Goal: Task Accomplishment & Management: Manage account settings

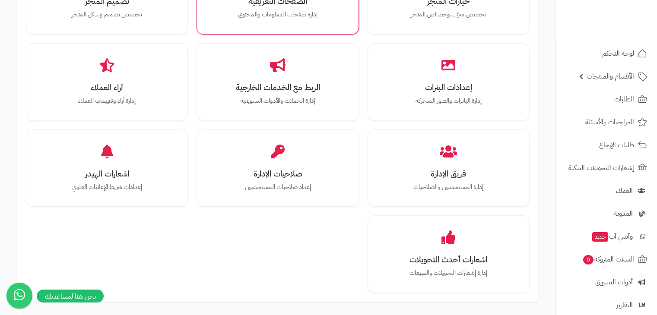
scroll to position [259, 0]
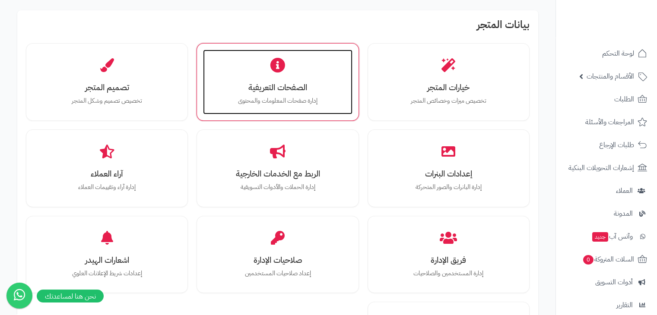
click at [303, 78] on div "الصفحات التعريفية إدارة صفحات المعلومات والمحتوى" at bounding box center [277, 82] width 149 height 65
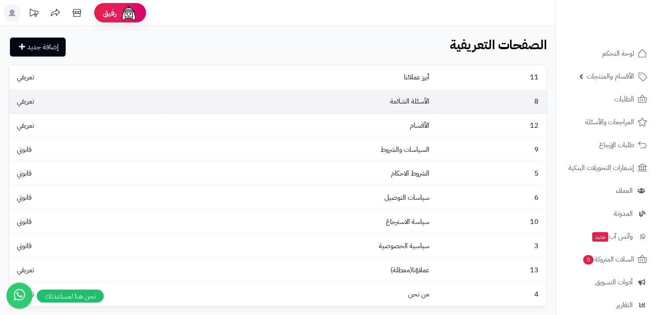
scroll to position [43, 0]
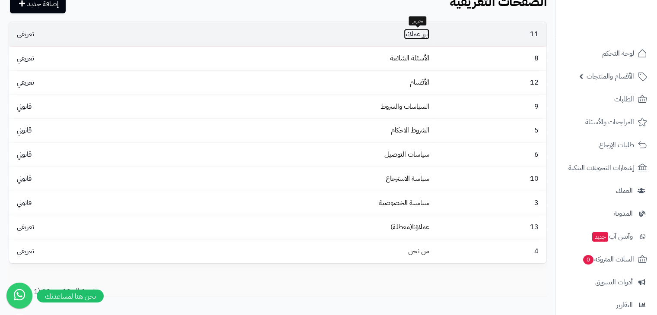
click at [412, 33] on link "أبرز عملائنا" at bounding box center [416, 34] width 25 height 10
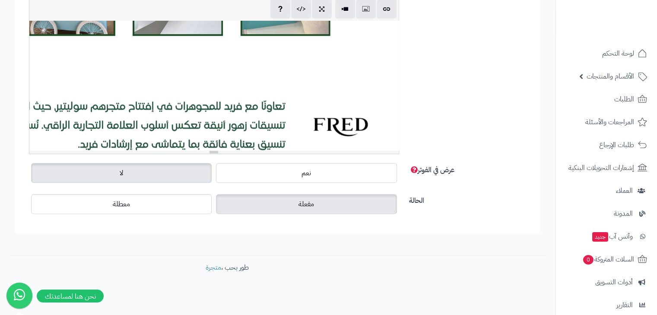
scroll to position [475, 0]
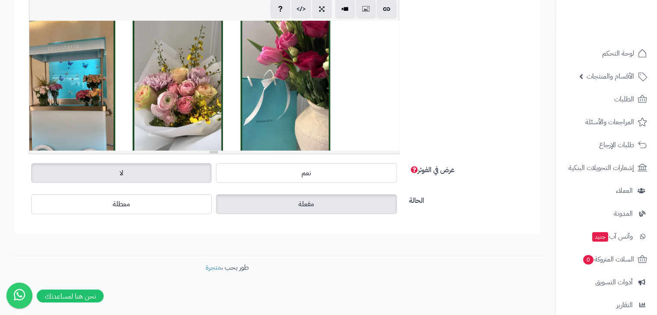
click at [350, 57] on div at bounding box center [213, 86] width 369 height 130
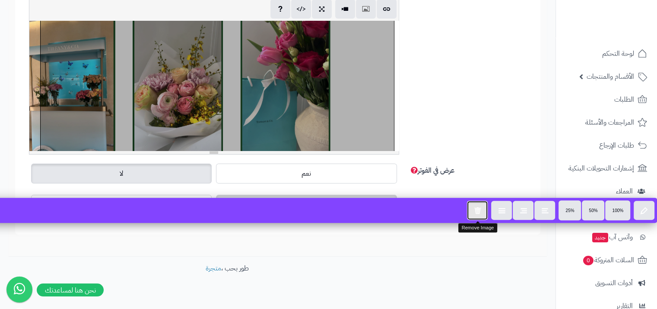
drag, startPoint x: 477, startPoint y: 203, endPoint x: 473, endPoint y: 197, distance: 7.0
click at [476, 203] on button "button" at bounding box center [477, 209] width 21 height 19
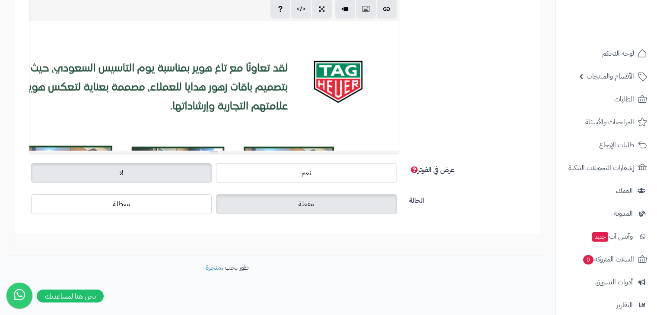
scroll to position [1901, 0]
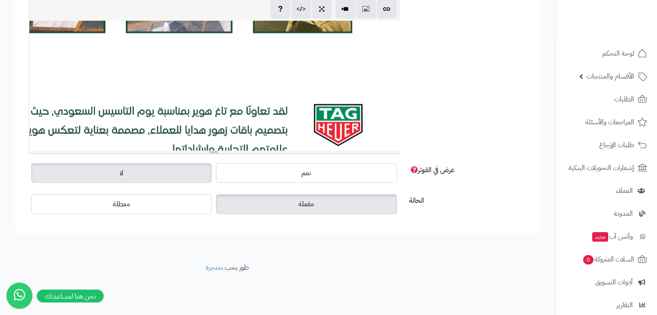
click at [395, 66] on div at bounding box center [213, 86] width 369 height 130
click at [392, 74] on div "819.55x750" at bounding box center [213, 86] width 369 height 130
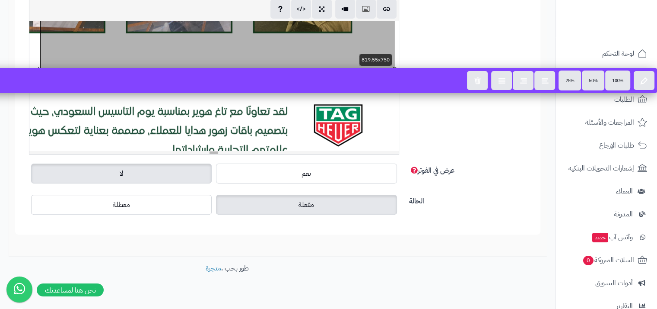
click at [393, 56] on div "819.55x750" at bounding box center [213, 86] width 369 height 130
click at [409, 52] on div "الوصف p blockquote pre h1 h2 h3 h4 h5 h6 IBM Plex Sans Arabic Arial Arial Black…" at bounding box center [277, 68] width 511 height 186
click at [396, 57] on div at bounding box center [213, 86] width 369 height 130
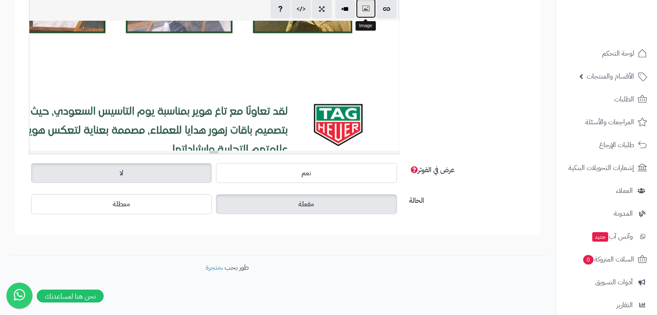
click at [360, 11] on button "button" at bounding box center [366, 8] width 20 height 19
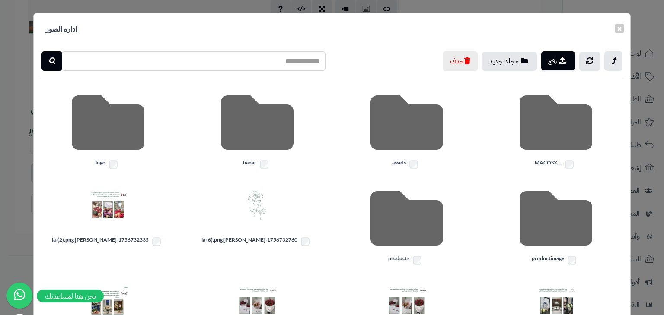
drag, startPoint x: 558, startPoint y: 73, endPoint x: 556, endPoint y: 65, distance: 8.0
click at [558, 73] on div "رفع مجلد جديد حذف __MACOSX assets banar logo productimage products 1756732760-S…" at bounding box center [332, 242] width 596 height 394
click at [556, 64] on button "رفع" at bounding box center [558, 60] width 34 height 19
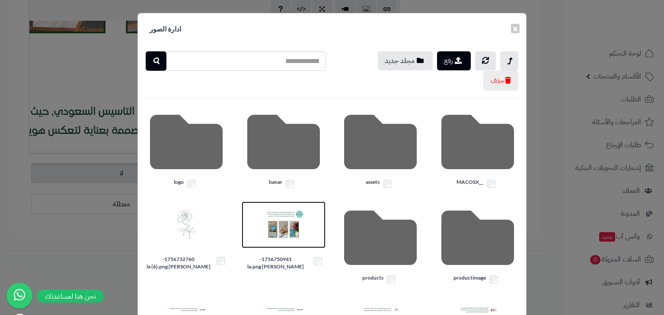
click at [300, 218] on img at bounding box center [283, 225] width 43 height 43
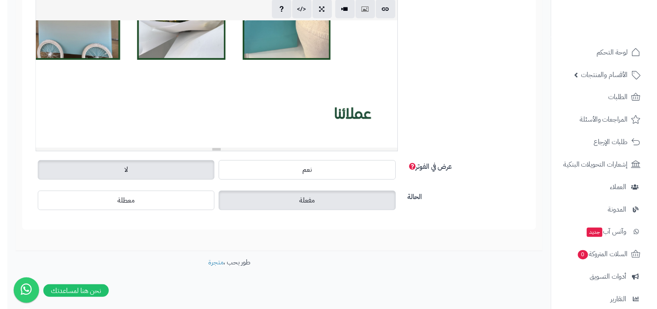
scroll to position [0, 0]
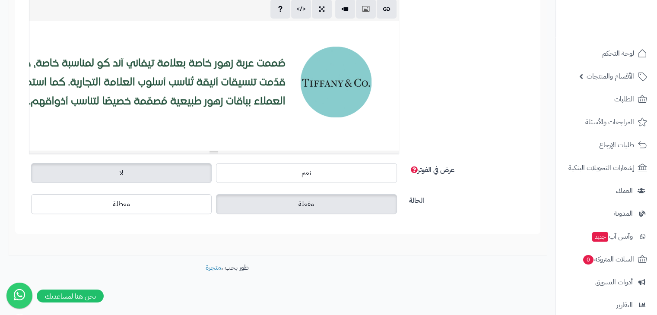
click at [356, 77] on div "819.55x750" at bounding box center [213, 86] width 369 height 130
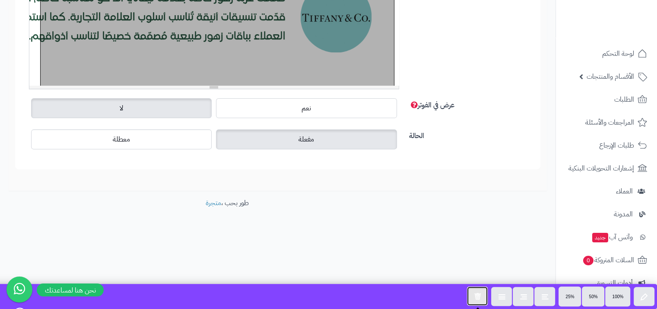
click at [474, 297] on icon "button" at bounding box center [477, 295] width 7 height 7
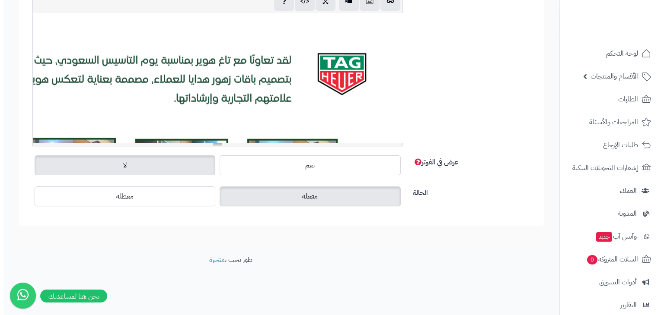
scroll to position [1858, 0]
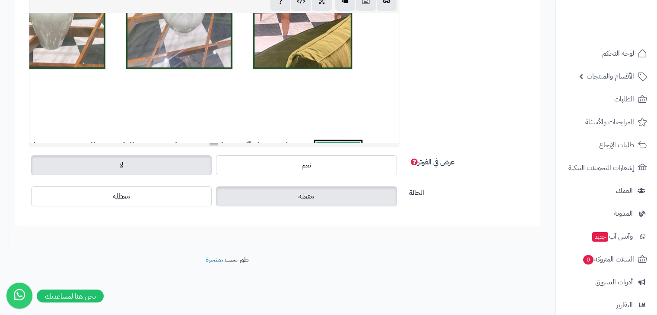
click at [385, 55] on div "819.55x750" at bounding box center [213, 78] width 369 height 130
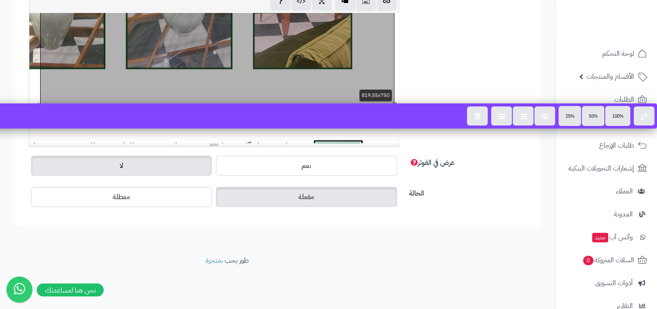
click at [396, 73] on div at bounding box center [213, 78] width 369 height 130
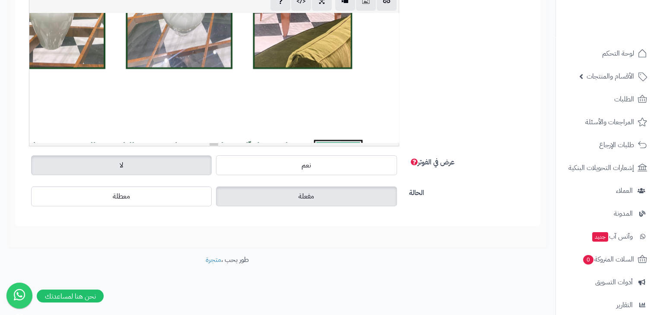
click at [392, 105] on div "819.55x750" at bounding box center [213, 78] width 369 height 130
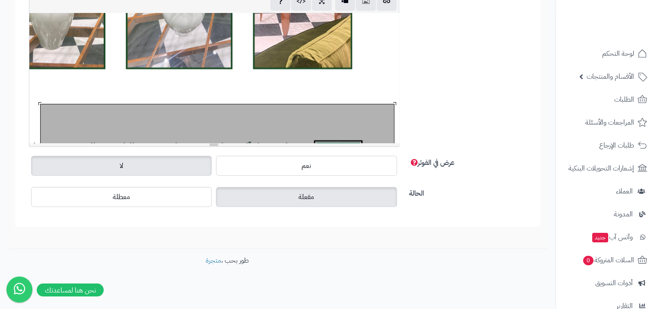
click at [392, 105] on div at bounding box center [217, 265] width 353 height 323
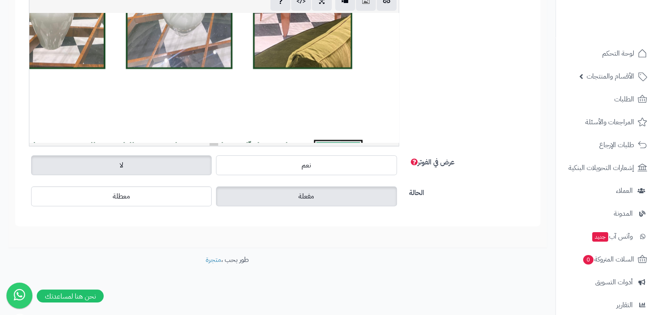
click at [397, 90] on div at bounding box center [213, 78] width 369 height 130
click at [394, 88] on div "819.55x750" at bounding box center [213, 78] width 369 height 130
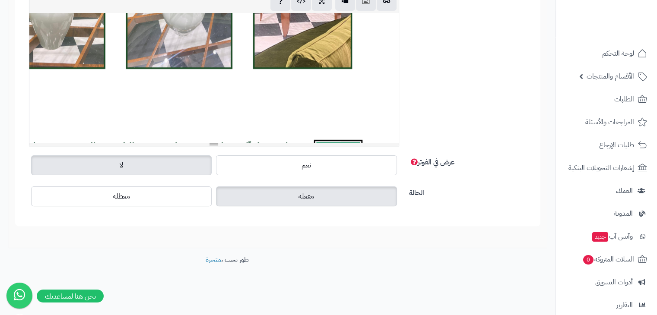
click at [395, 87] on div at bounding box center [213, 78] width 369 height 130
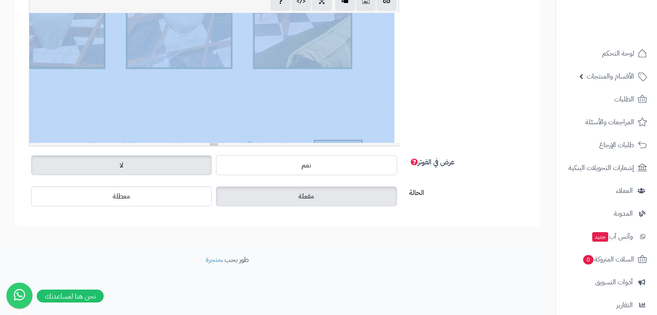
click at [395, 87] on div at bounding box center [213, 78] width 369 height 130
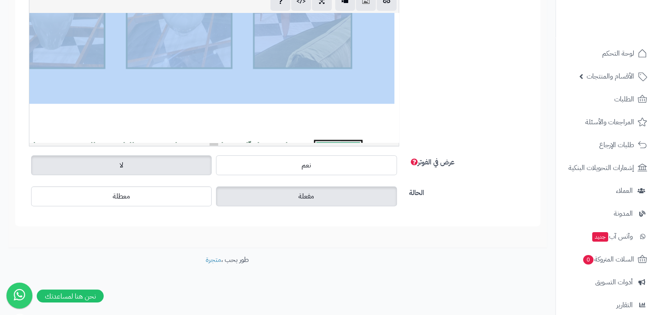
click at [395, 87] on div at bounding box center [213, 78] width 369 height 130
click at [398, 87] on div at bounding box center [213, 78] width 369 height 130
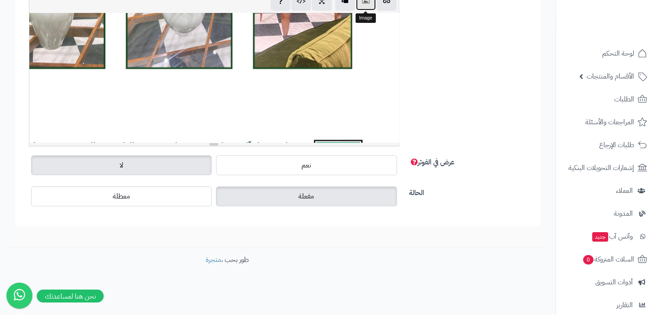
click at [365, 6] on button "button" at bounding box center [366, 0] width 20 height 19
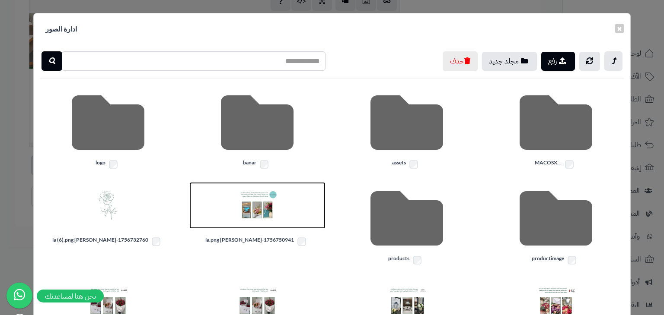
click at [271, 213] on img at bounding box center [256, 205] width 43 height 43
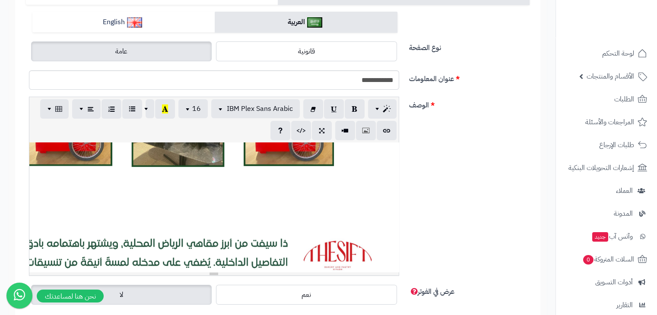
scroll to position [0, 0]
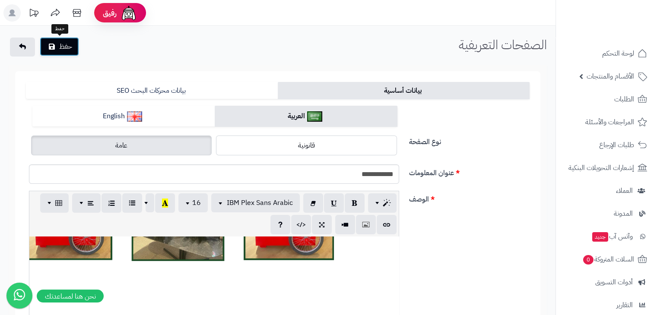
click at [71, 46] on button "حفظ" at bounding box center [59, 46] width 39 height 19
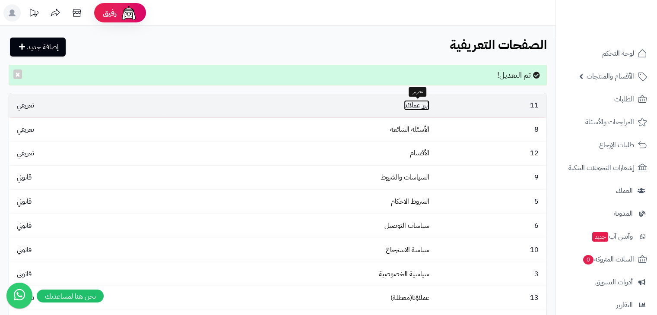
click at [404, 103] on link "أبرز عملائنا" at bounding box center [416, 105] width 25 height 10
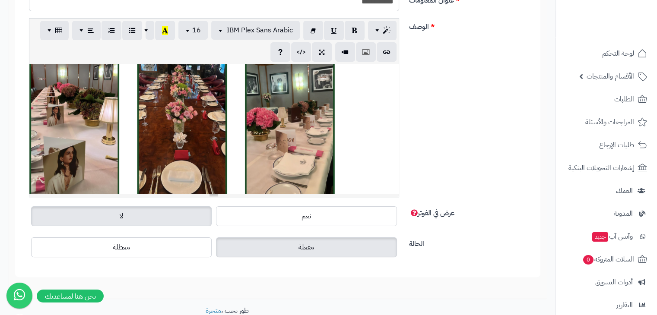
scroll to position [3911, 0]
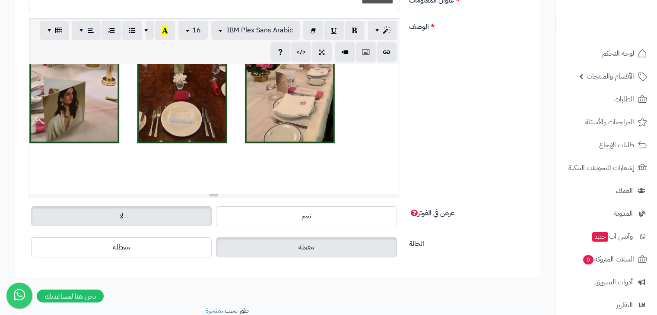
click at [380, 153] on div at bounding box center [213, 129] width 369 height 130
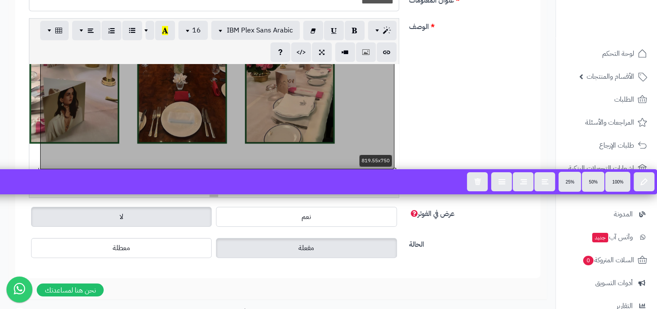
click at [394, 156] on div at bounding box center [217, 6] width 353 height 323
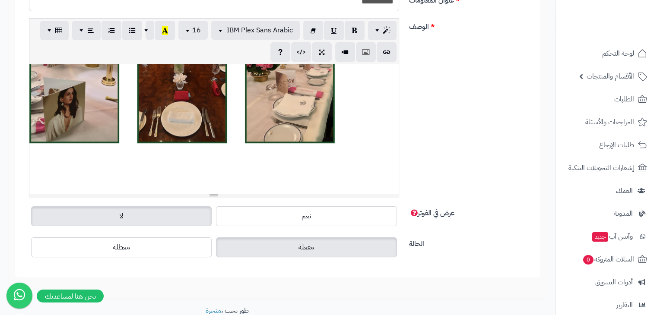
click at [396, 155] on div at bounding box center [213, 129] width 369 height 130
click at [364, 58] on button "button" at bounding box center [366, 51] width 20 height 19
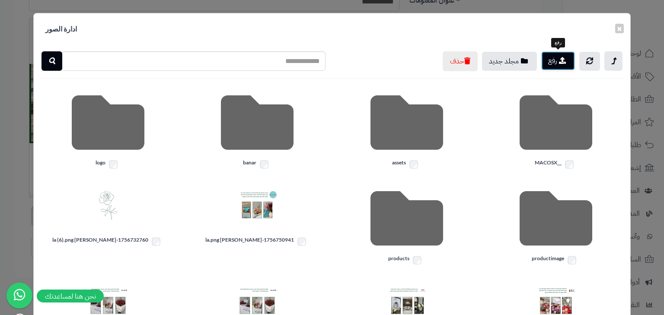
click at [555, 58] on button "رفع" at bounding box center [558, 60] width 34 height 19
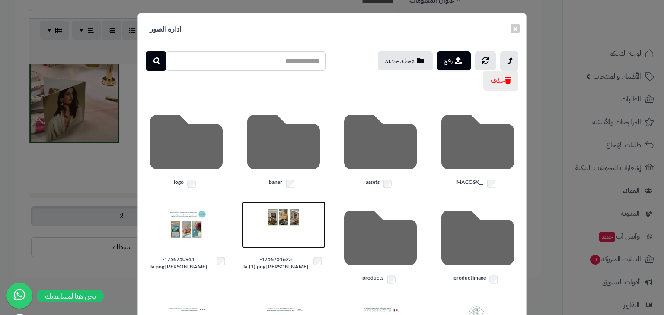
click at [273, 238] on img at bounding box center [283, 225] width 43 height 43
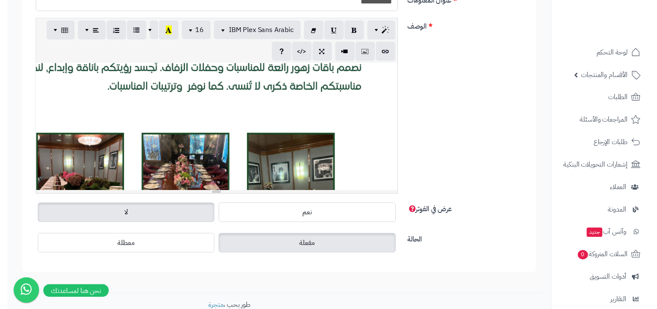
scroll to position [3674, 0]
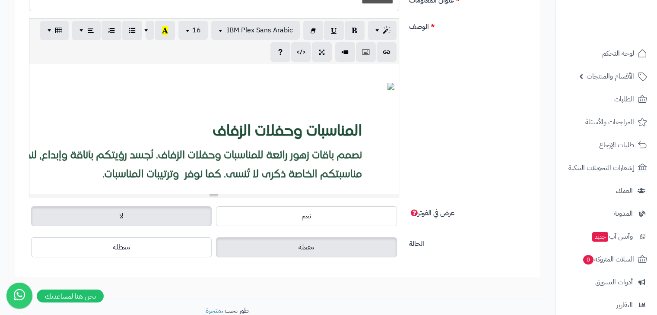
click at [353, 123] on div "819.55x750" at bounding box center [213, 129] width 369 height 130
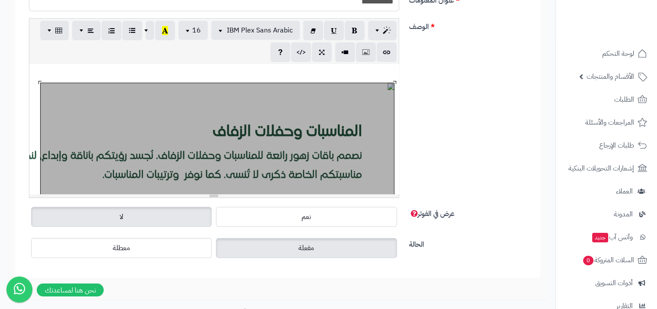
scroll to position [296, 0]
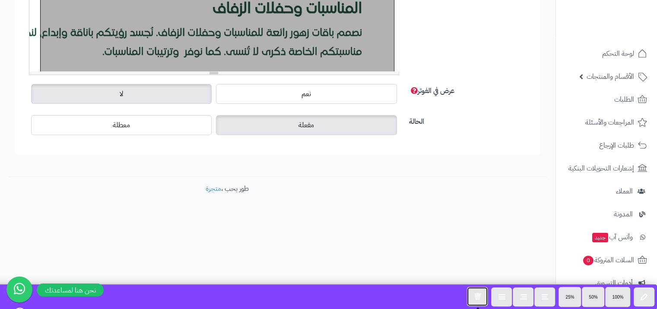
click at [470, 302] on button "button" at bounding box center [477, 295] width 21 height 19
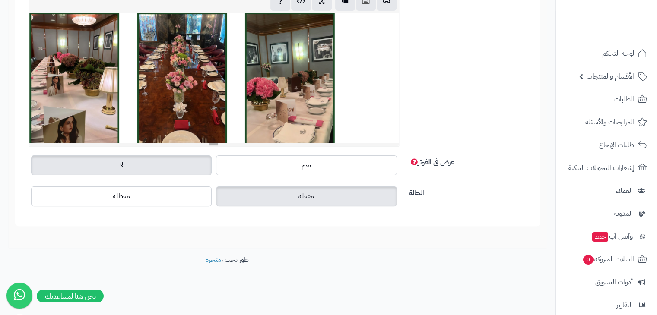
scroll to position [3911, 0]
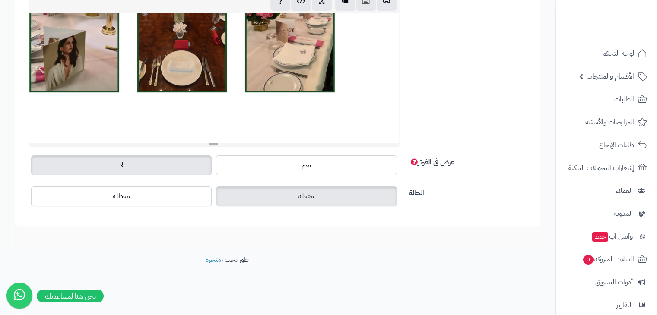
click at [360, 1] on button "button" at bounding box center [366, 0] width 20 height 19
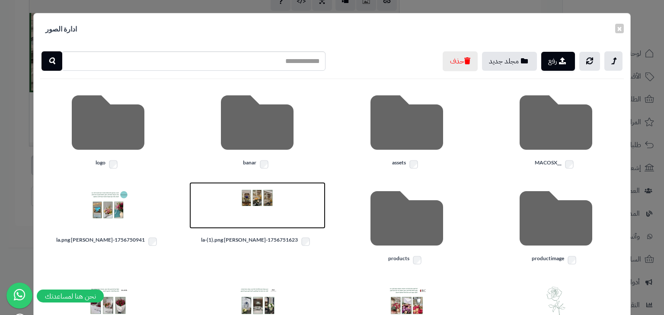
click at [255, 196] on img at bounding box center [256, 205] width 43 height 43
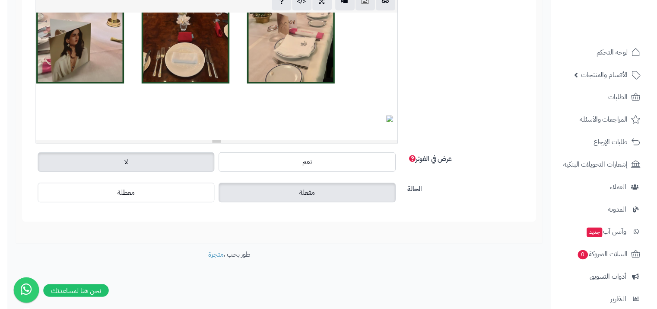
scroll to position [3955, 0]
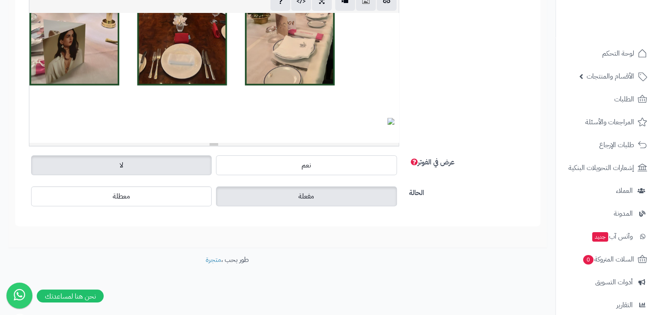
click at [242, 92] on div "819.55x750" at bounding box center [213, 78] width 369 height 130
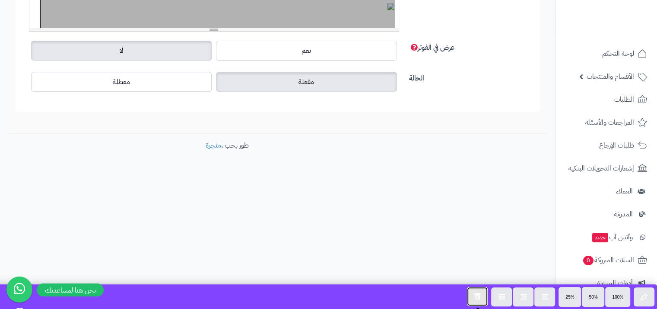
click at [476, 296] on icon "button" at bounding box center [477, 295] width 7 height 7
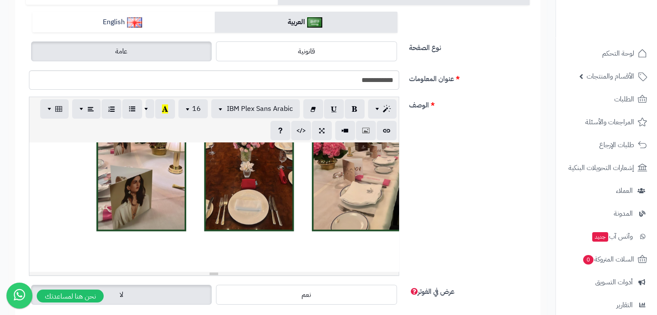
scroll to position [224, 0]
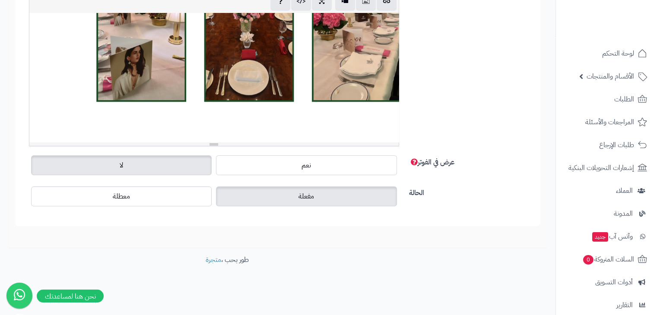
click at [311, 143] on div at bounding box center [213, 144] width 369 height 3
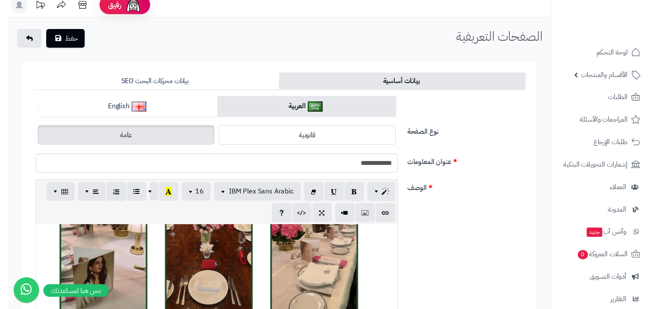
scroll to position [137, 0]
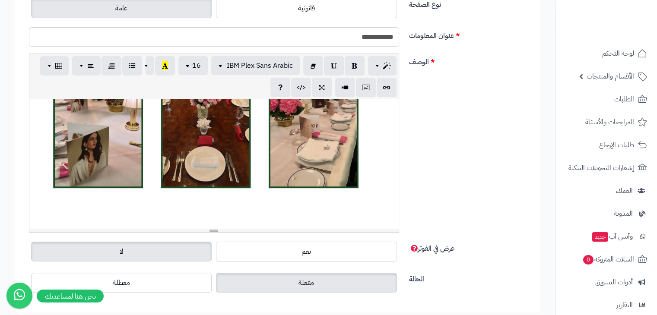
click at [387, 209] on div "819.55x750" at bounding box center [213, 164] width 369 height 130
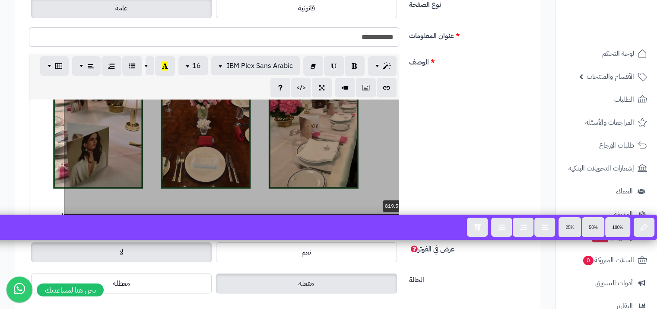
scroll to position [230, 0]
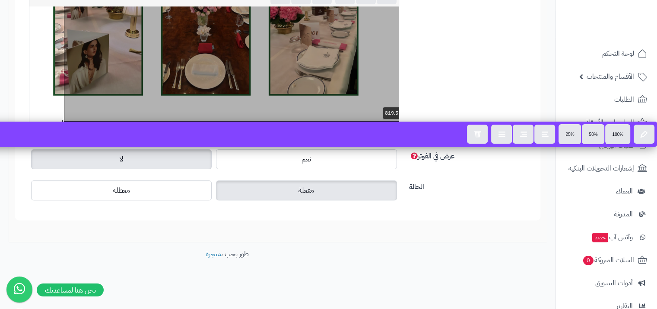
click at [470, 92] on div "الوصف p blockquote pre h1 h2 h3 h4 h5 h6 IBM Plex Sans Arabic Arial Arial Black…" at bounding box center [277, 54] width 511 height 186
click at [480, 79] on div "الوصف p blockquote pre h1 h2 h3 h4 h5 h6 IBM Plex Sans Arabic Arial Arial Black…" at bounding box center [277, 54] width 511 height 186
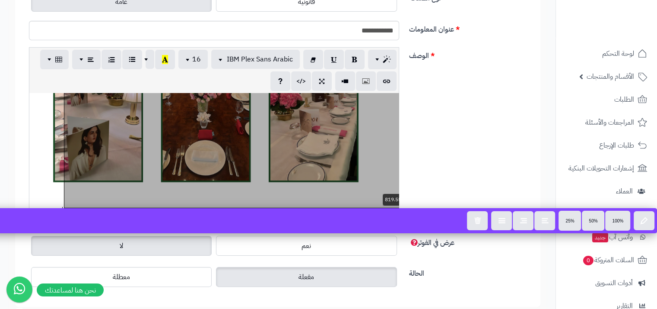
click at [302, 109] on div at bounding box center [240, 45] width 353 height 323
click at [467, 111] on div "الوصف p blockquote pre h1 h2 h3 h4 h5 h6 IBM Plex Sans Arabic Arial Arial Black…" at bounding box center [277, 140] width 511 height 186
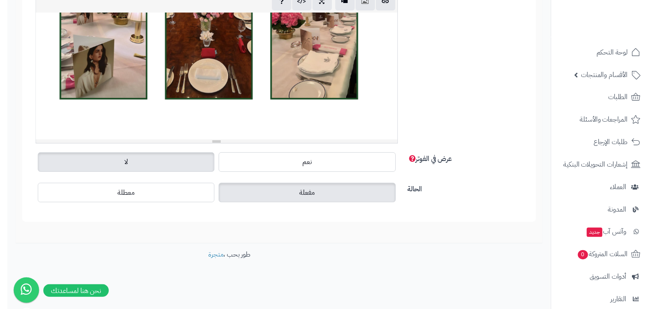
scroll to position [3901, 0]
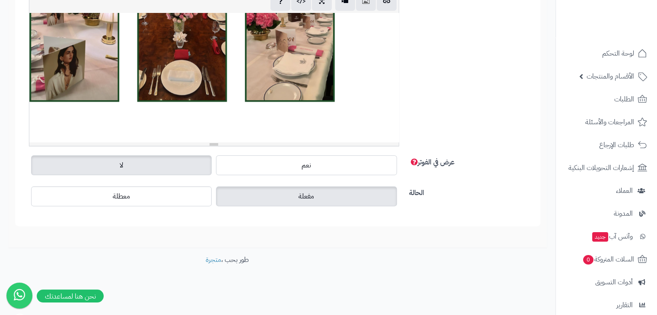
click at [386, 121] on div "819.55x750" at bounding box center [213, 78] width 369 height 130
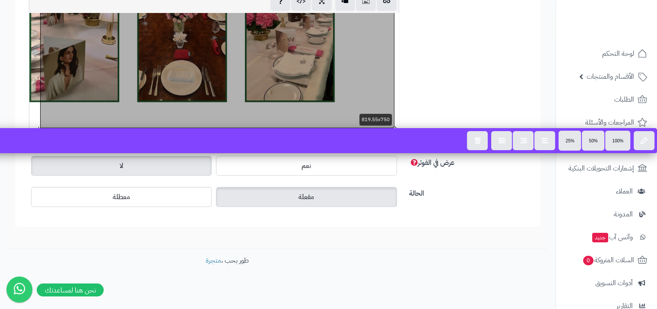
scroll to position [230, 0]
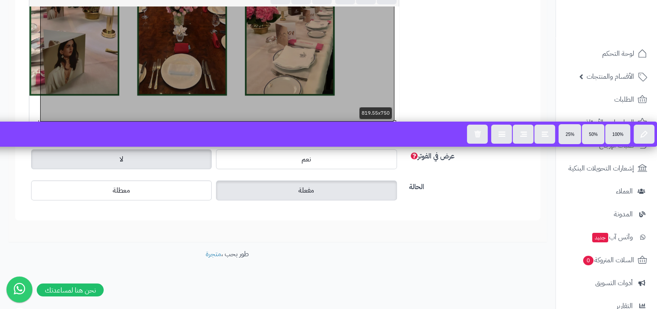
click at [438, 86] on div "الوصف p blockquote pre h1 h2 h3 h4 h5 h6 IBM Plex Sans Arabic Arial Arial Black…" at bounding box center [277, 54] width 511 height 186
click at [437, 86] on div "الوصف p blockquote pre h1 h2 h3 h4 h5 h6 IBM Plex Sans Arabic Arial Arial Black…" at bounding box center [277, 54] width 511 height 186
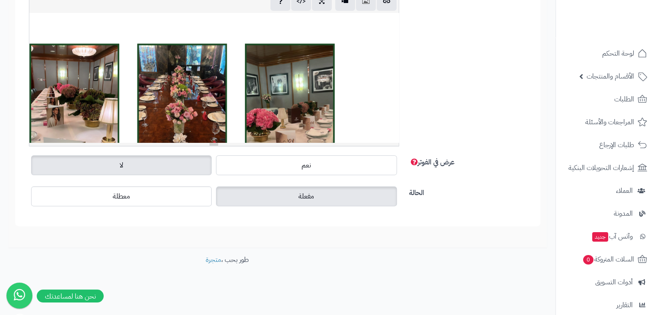
scroll to position [3901, 0]
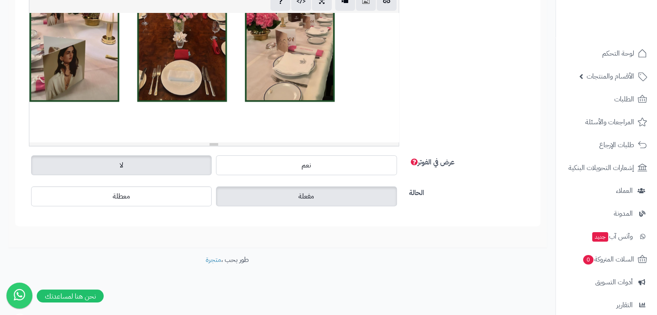
click at [389, 130] on div at bounding box center [213, 78] width 369 height 130
click at [393, 134] on div at bounding box center [213, 78] width 369 height 130
click at [392, 134] on div at bounding box center [213, 78] width 369 height 130
click at [387, 130] on div at bounding box center [213, 78] width 369 height 130
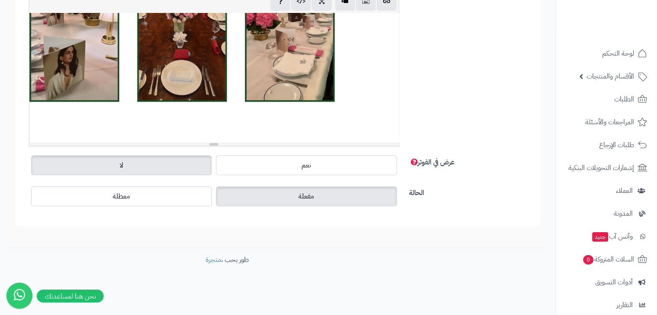
drag, startPoint x: 387, startPoint y: 130, endPoint x: 382, endPoint y: 133, distance: 6.2
click at [386, 130] on div at bounding box center [213, 78] width 369 height 130
click at [391, 127] on div "819.55x750" at bounding box center [213, 78] width 369 height 130
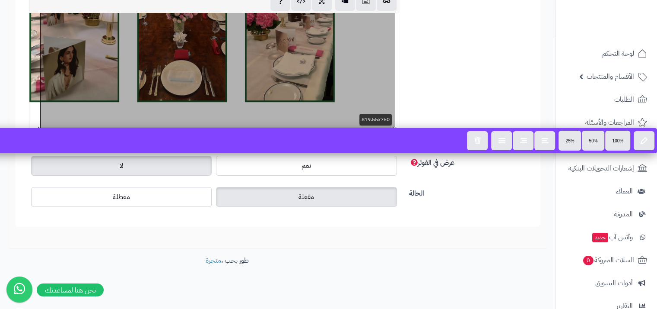
click at [421, 112] on div "الوصف p blockquote pre h1 h2 h3 h4 h5 h6 IBM Plex Sans Arabic Arial Arial Black…" at bounding box center [277, 60] width 511 height 186
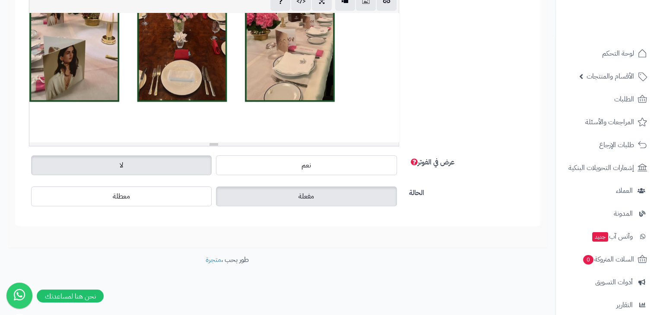
click at [392, 133] on div at bounding box center [213, 78] width 369 height 130
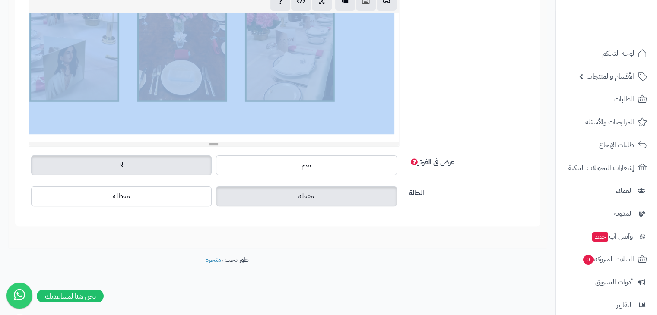
click at [392, 133] on div at bounding box center [213, 78] width 369 height 130
click at [394, 134] on div at bounding box center [213, 78] width 369 height 130
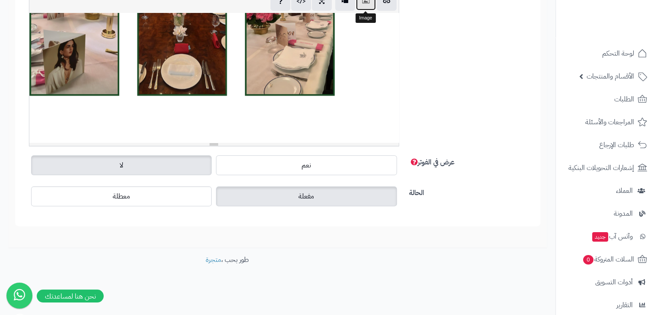
click at [367, 4] on icon "button" at bounding box center [366, 0] width 6 height 9
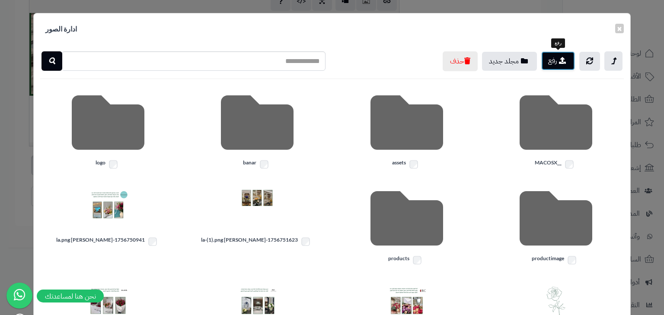
click at [569, 62] on button "رفع" at bounding box center [558, 60] width 34 height 19
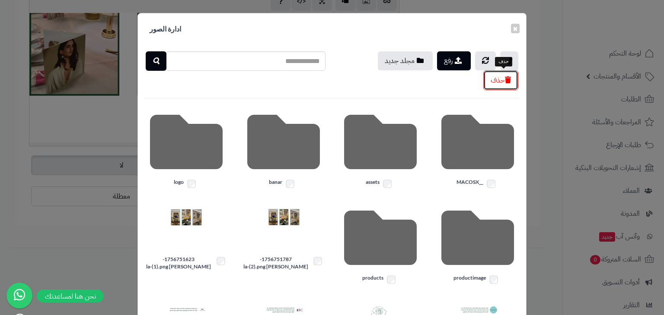
click at [496, 78] on button "حذف" at bounding box center [500, 80] width 35 height 20
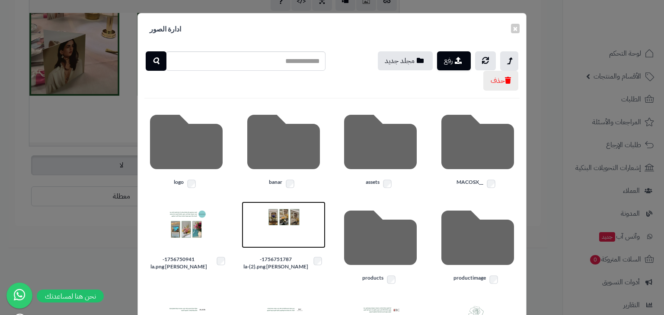
click at [272, 216] on img at bounding box center [283, 225] width 43 height 43
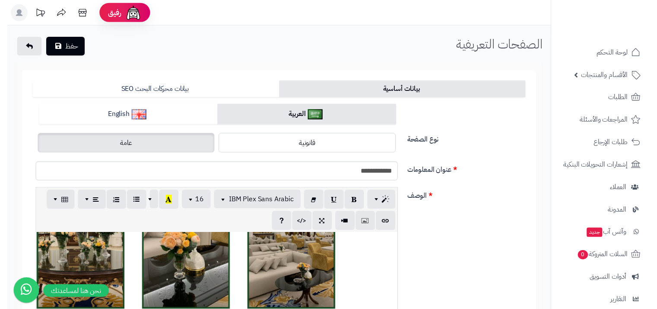
scroll to position [130, 0]
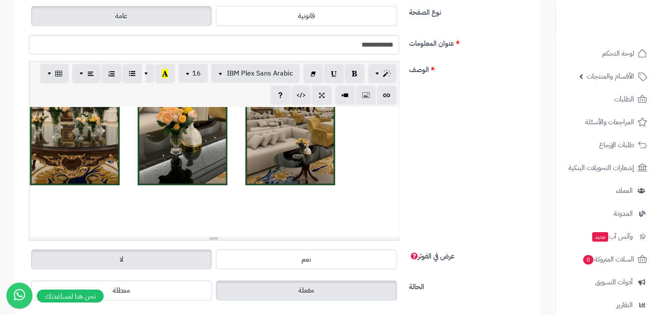
click at [294, 160] on div "819.55x750" at bounding box center [213, 172] width 369 height 130
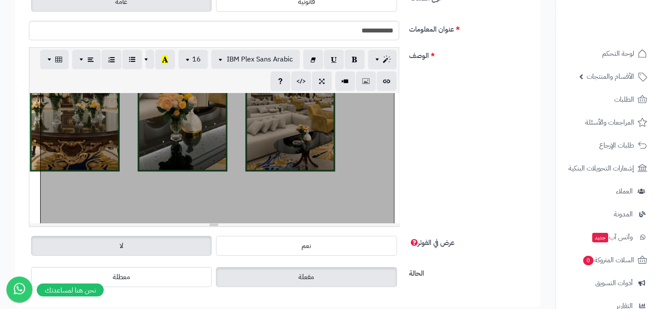
scroll to position [0, 0]
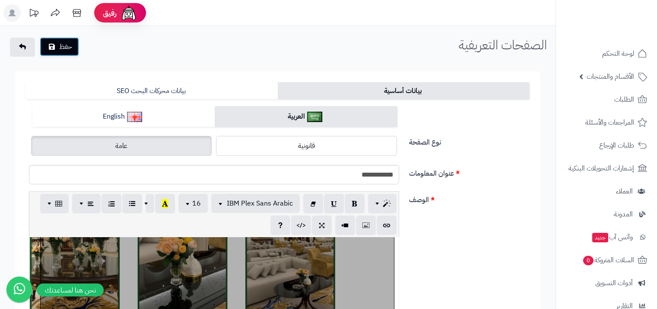
click at [47, 50] on button "حفظ" at bounding box center [59, 46] width 39 height 19
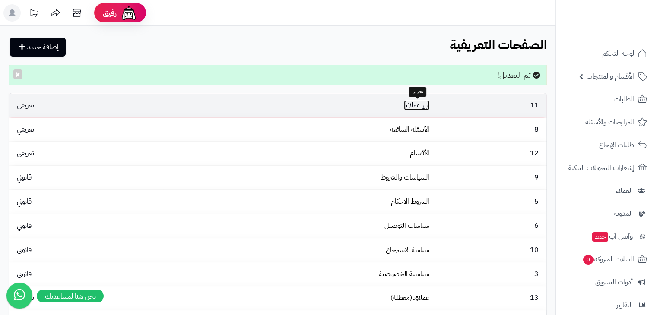
click at [430, 106] on link "أبرز عملائنا" at bounding box center [416, 105] width 25 height 10
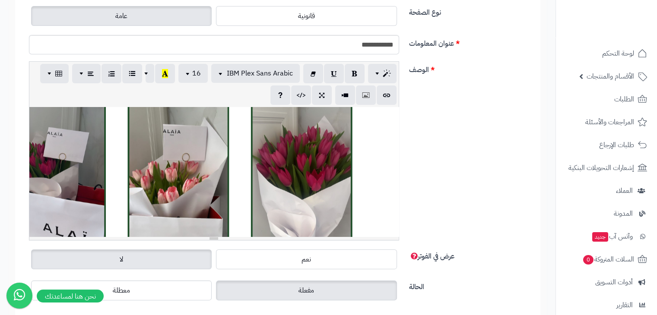
scroll to position [1556, 0]
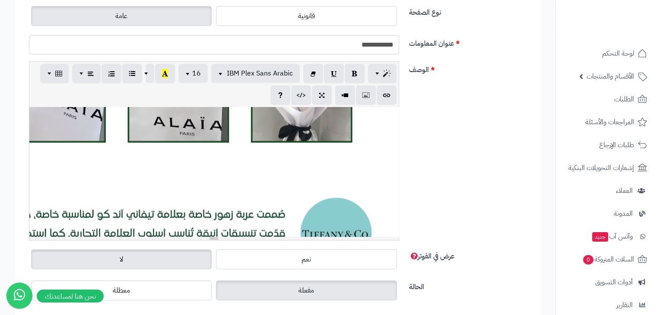
click at [391, 153] on div at bounding box center [213, 172] width 369 height 130
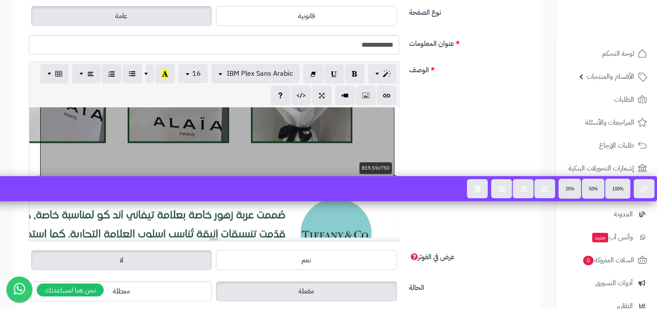
click at [398, 168] on div at bounding box center [213, 172] width 369 height 130
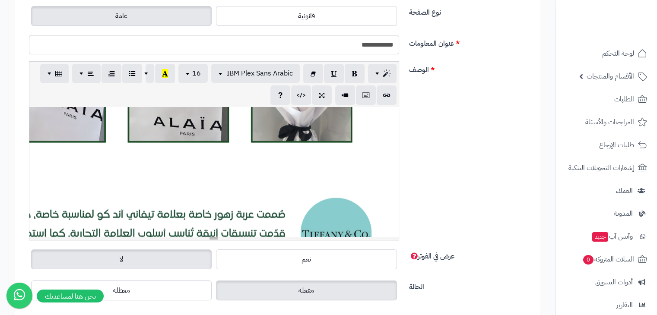
click at [395, 176] on div at bounding box center [213, 172] width 369 height 130
click at [395, 167] on div at bounding box center [213, 172] width 369 height 130
click at [364, 100] on button "button" at bounding box center [366, 94] width 20 height 19
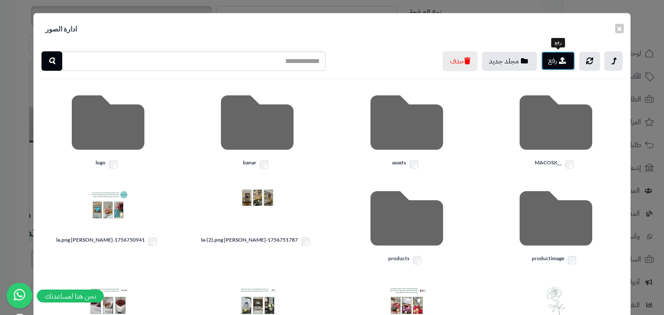
click at [563, 64] on button "رفع" at bounding box center [558, 60] width 34 height 19
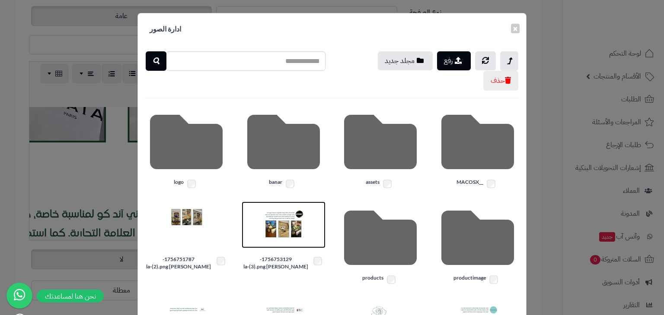
click at [296, 216] on img at bounding box center [283, 225] width 43 height 43
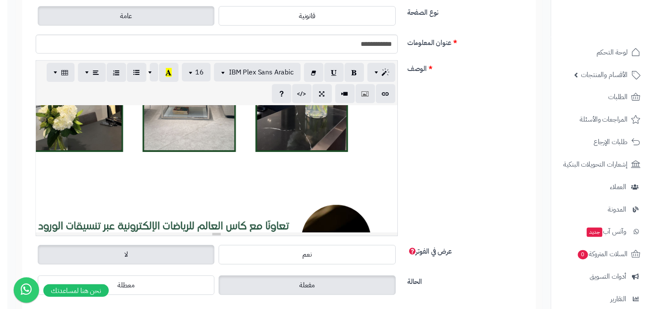
scroll to position [1394, 0]
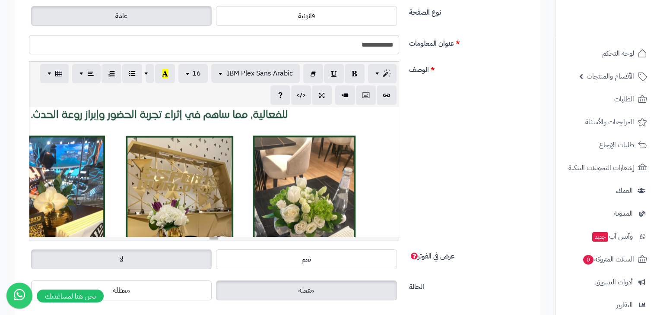
click at [324, 141] on div "819.55x750" at bounding box center [213, 172] width 369 height 130
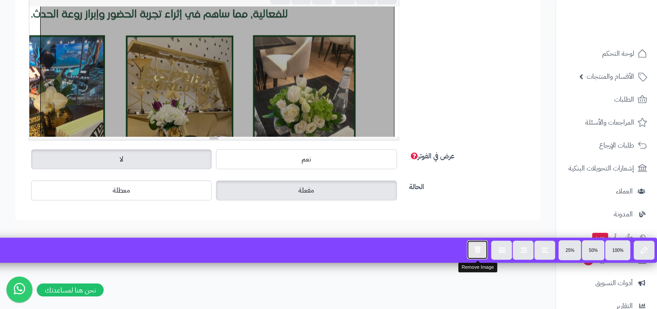
click at [476, 250] on icon "button" at bounding box center [477, 248] width 7 height 7
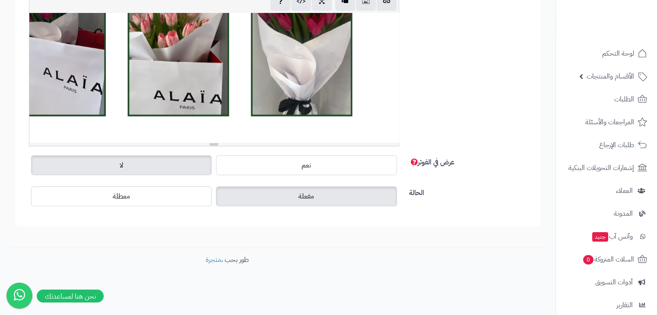
scroll to position [1531, 0]
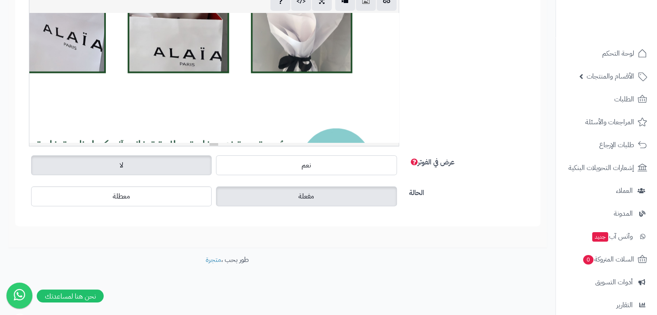
click at [389, 99] on div "819.55x750" at bounding box center [213, 78] width 369 height 130
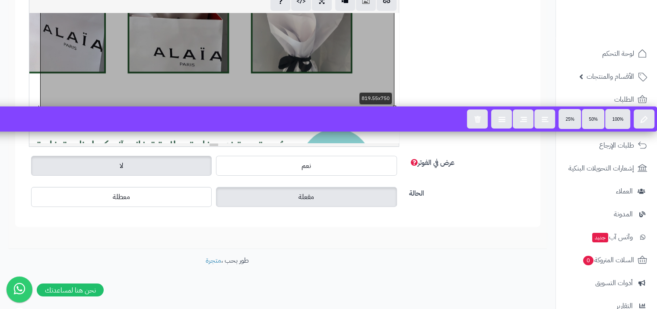
click at [396, 93] on div at bounding box center [213, 78] width 369 height 130
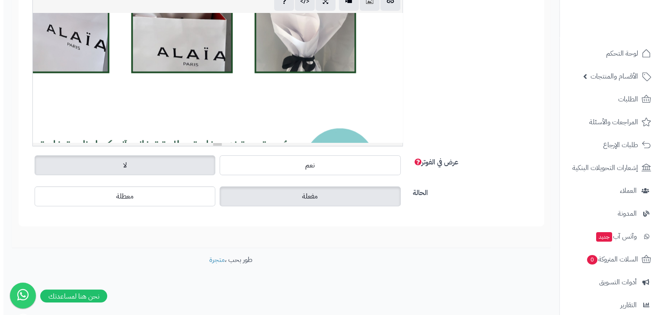
scroll to position [1574, 0]
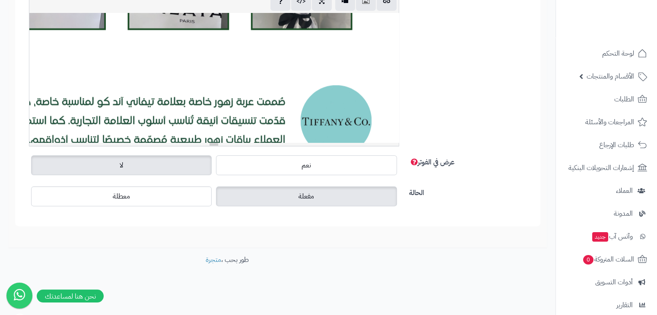
click at [391, 73] on div "819.55x750" at bounding box center [213, 78] width 369 height 130
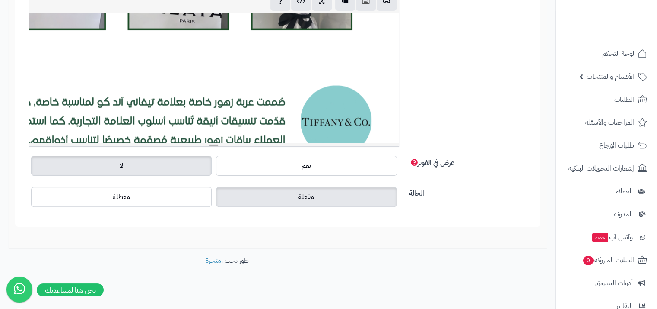
click at [396, 68] on div at bounding box center [213, 78] width 369 height 130
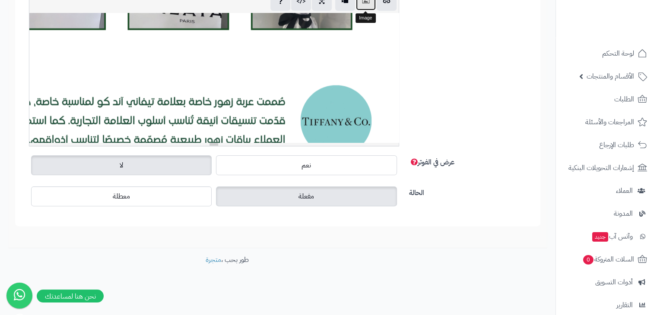
click at [363, 3] on icon "button" at bounding box center [366, 0] width 6 height 9
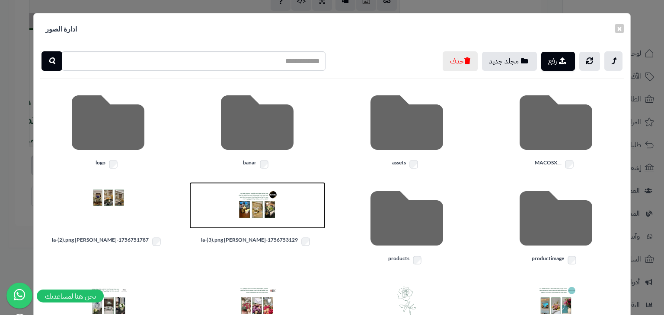
click at [265, 218] on img at bounding box center [256, 205] width 43 height 43
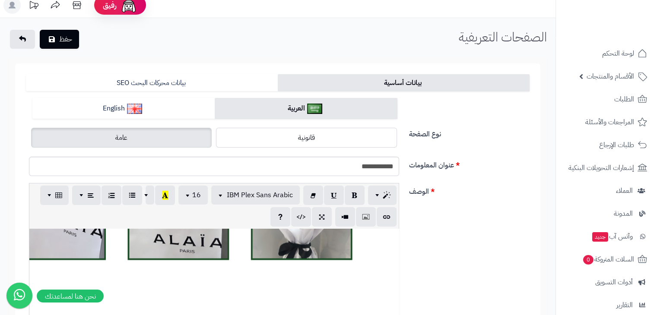
scroll to position [0, 0]
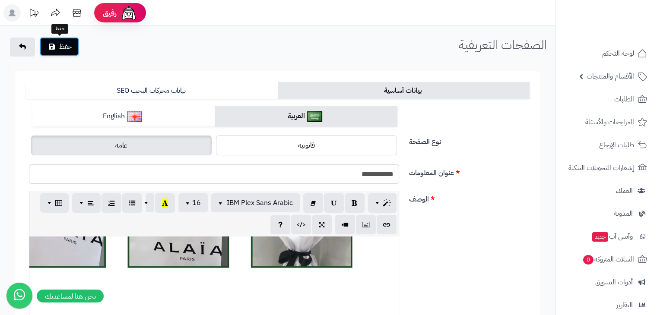
click at [76, 44] on button "حفظ" at bounding box center [59, 46] width 39 height 19
